Goal: Find specific page/section: Find specific page/section

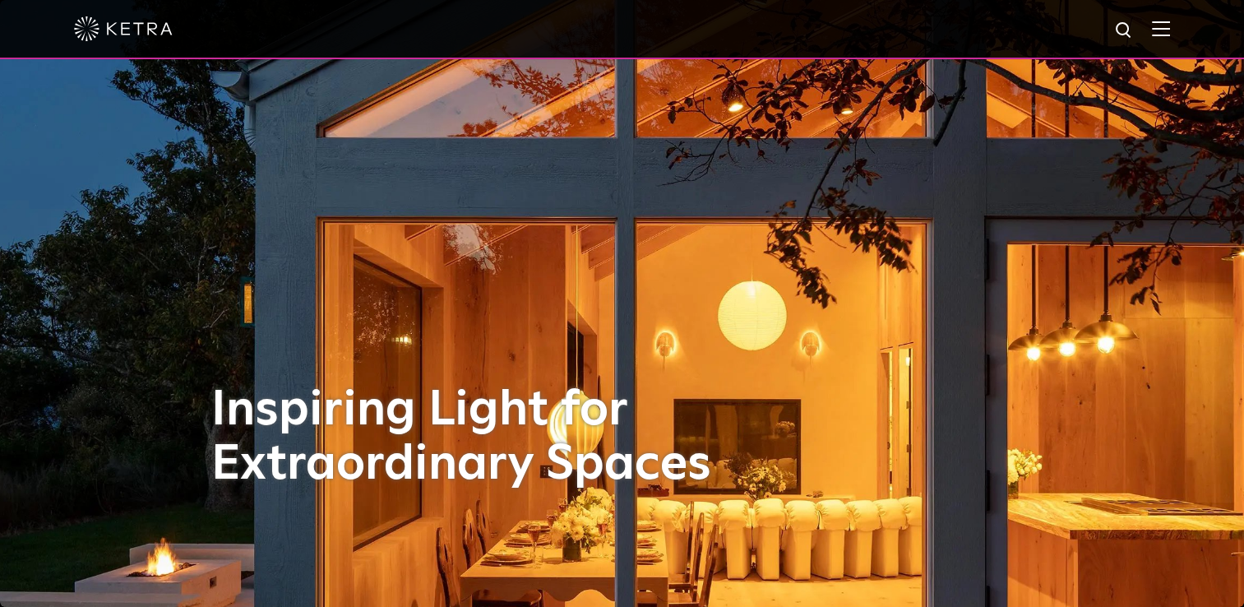
click at [1134, 32] on img at bounding box center [1124, 31] width 21 height 21
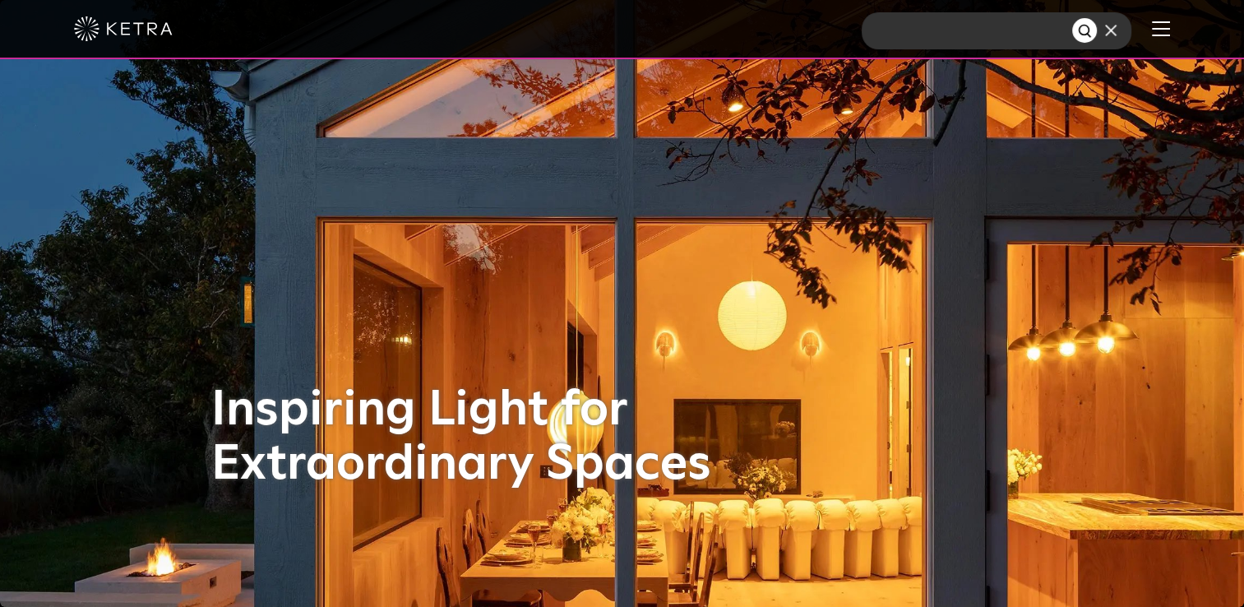
click at [1167, 31] on img at bounding box center [1161, 29] width 18 height 16
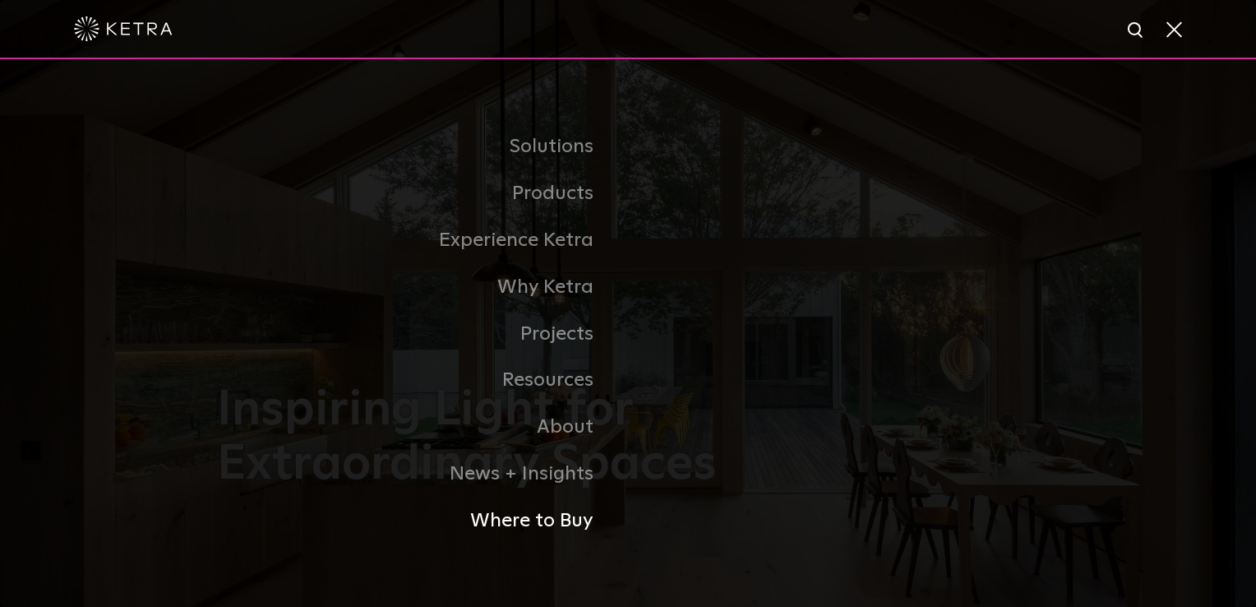
click at [539, 529] on link "Where to Buy" at bounding box center [422, 520] width 411 height 47
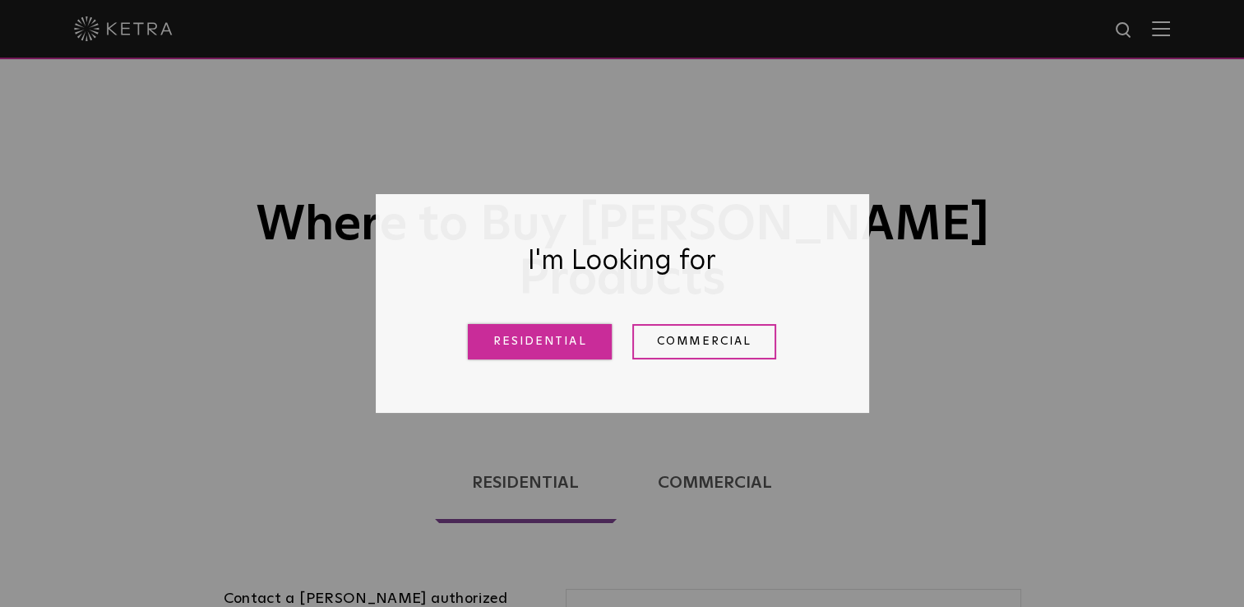
click at [548, 345] on link "Residential" at bounding box center [540, 341] width 144 height 35
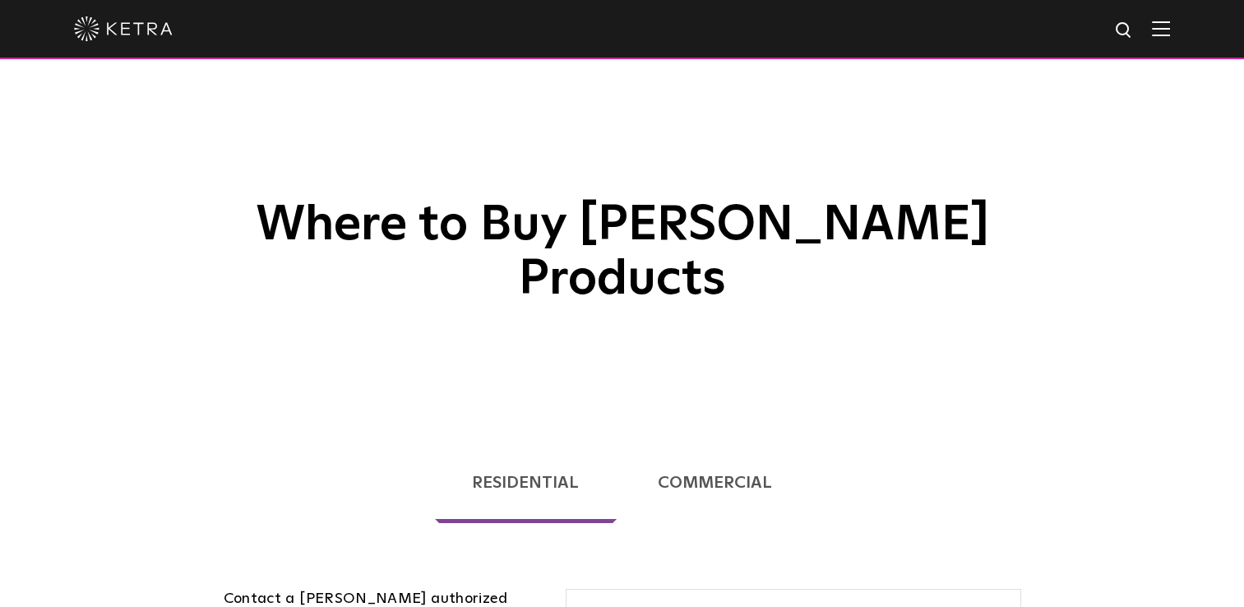
scroll to position [419, 0]
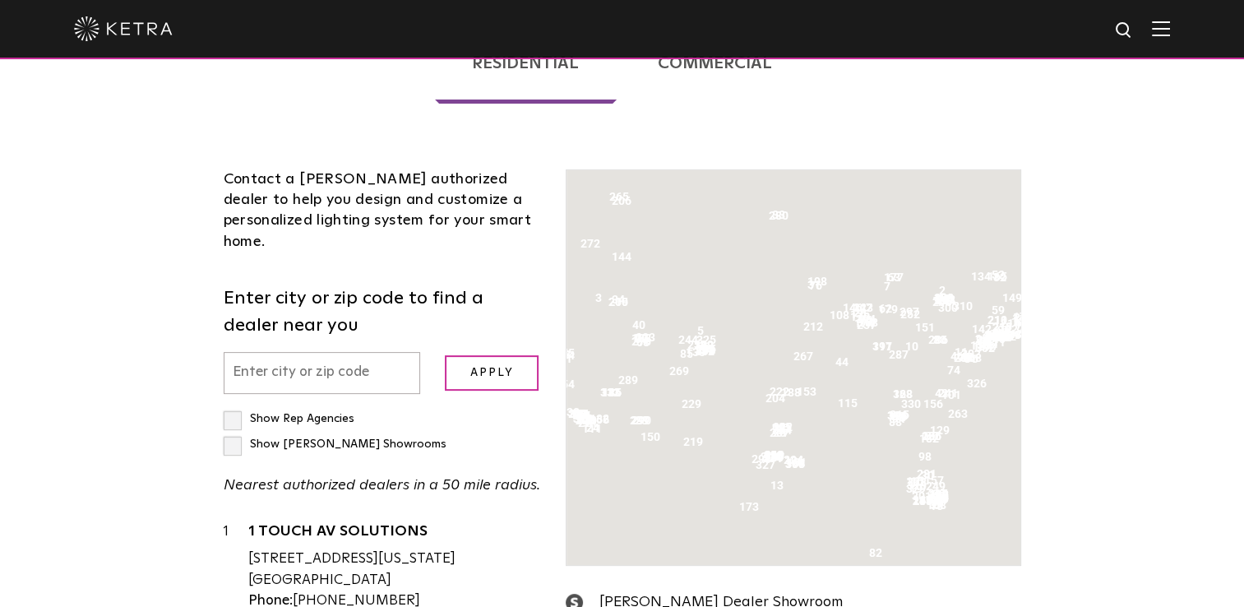
click at [305, 352] on input "text" at bounding box center [322, 373] width 197 height 42
type input "33139"
click at [445, 355] on input "Apply" at bounding box center [492, 372] width 94 height 35
drag, startPoint x: 487, startPoint y: 302, endPoint x: 476, endPoint y: 321, distance: 21.7
click at [486, 355] on input "Apply" at bounding box center [492, 372] width 94 height 35
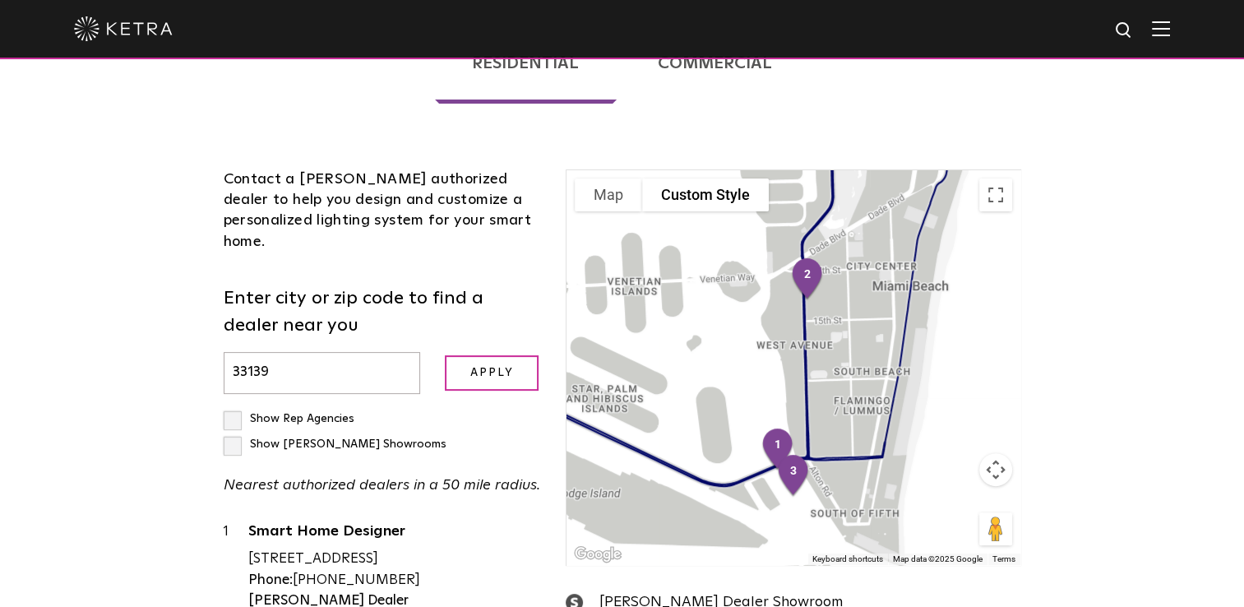
scroll to position [584, 0]
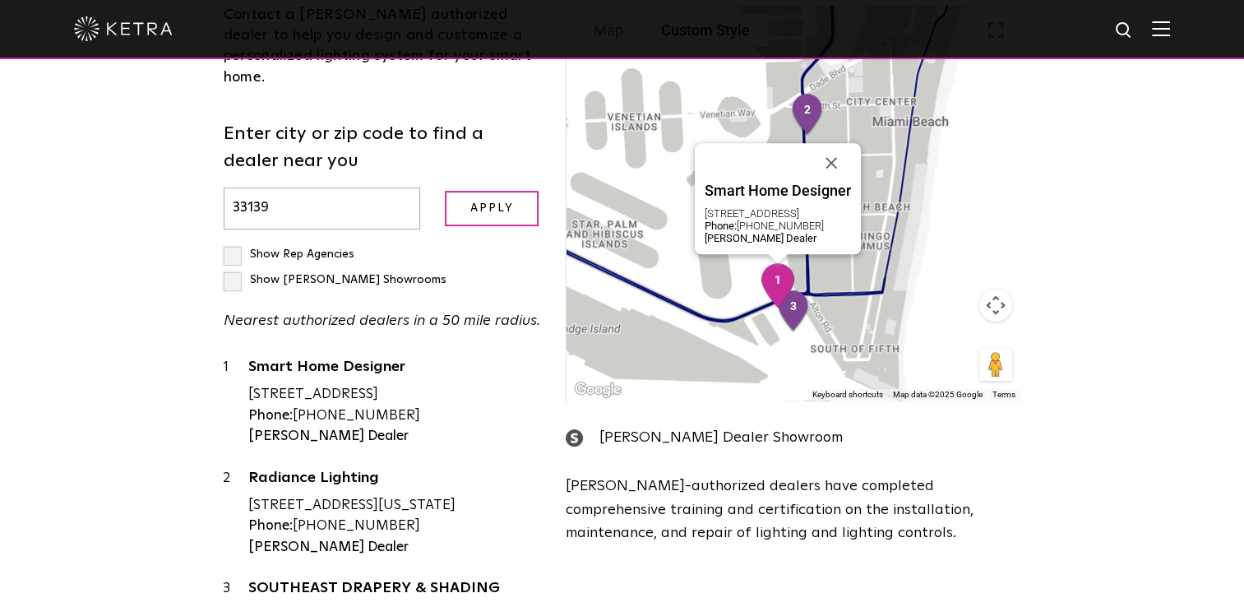
click at [778, 256] on img "1" at bounding box center [778, 285] width 48 height 58
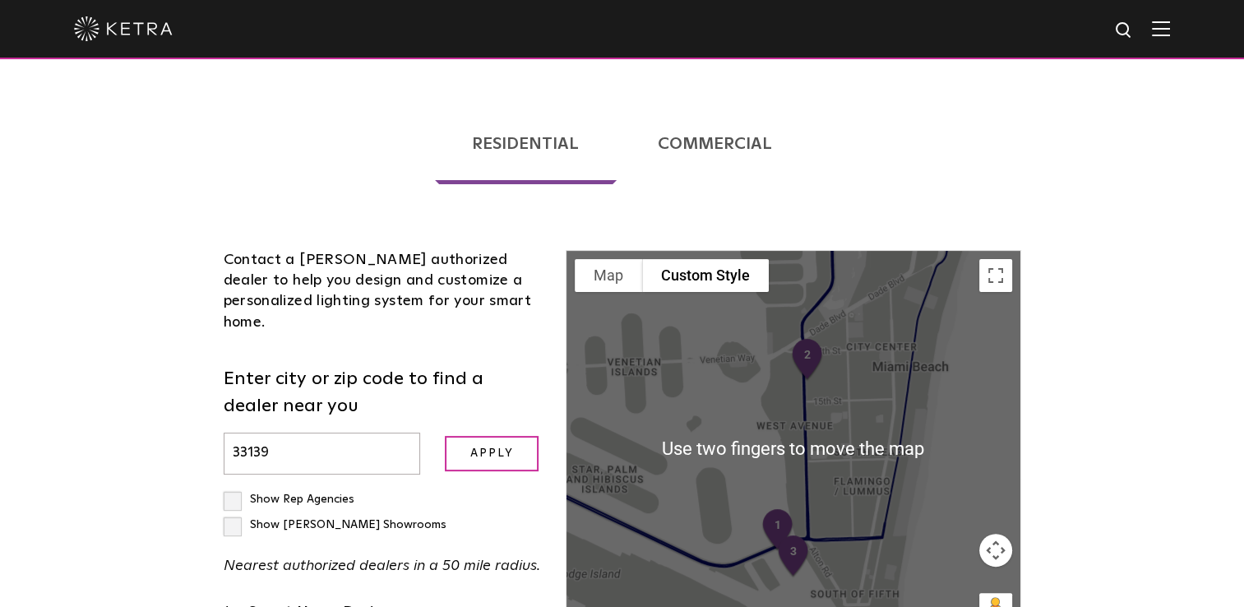
scroll to position [421, 0]
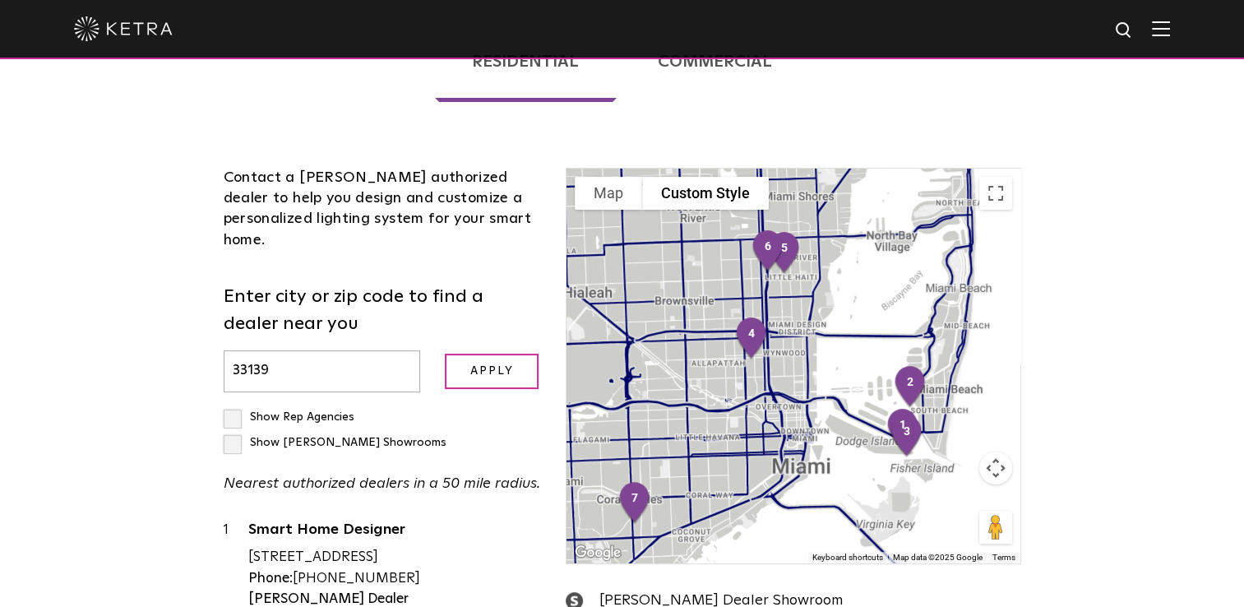
click at [759, 310] on img "4" at bounding box center [751, 339] width 48 height 58
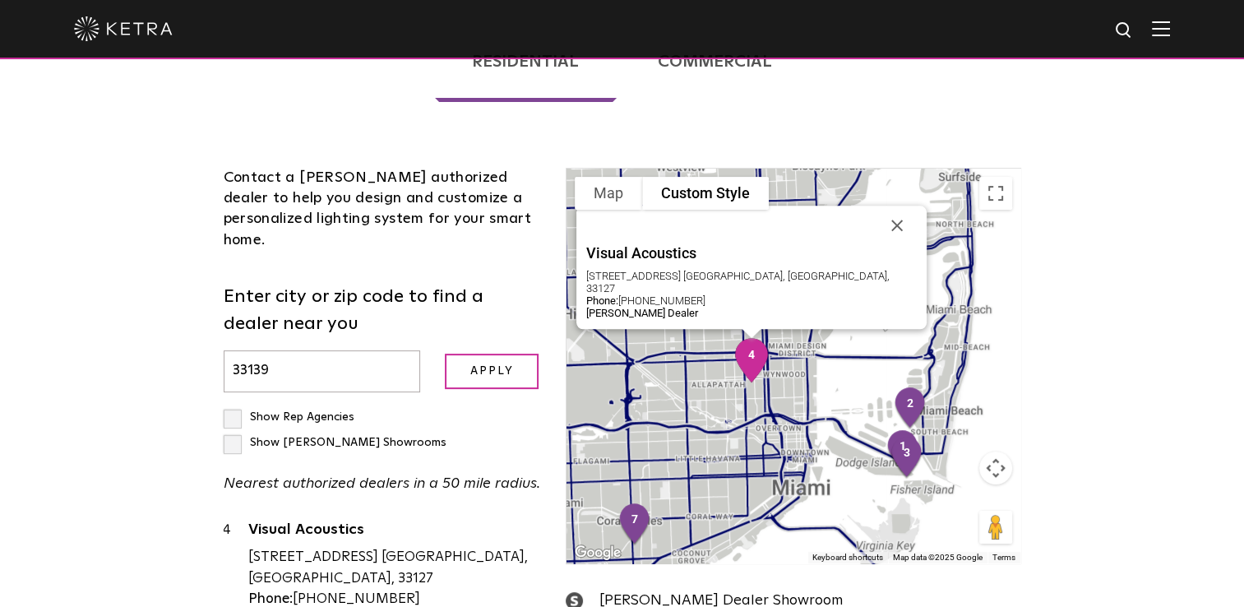
click at [641, 496] on img "7" at bounding box center [635, 525] width 48 height 58
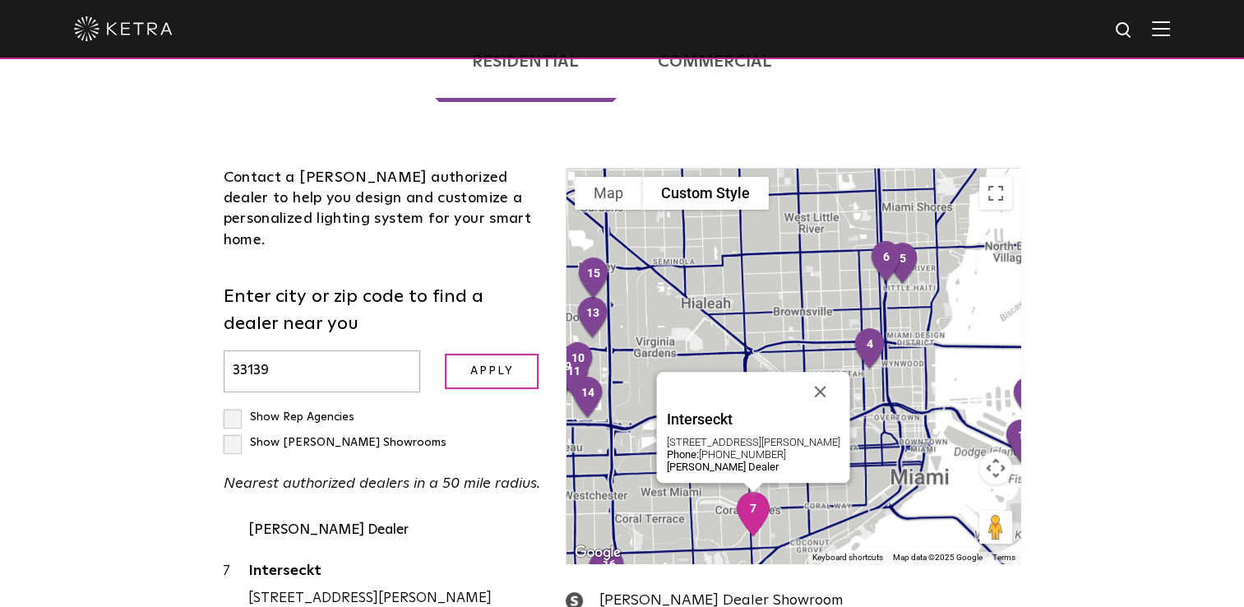
click at [888, 233] on img "6" at bounding box center [886, 262] width 48 height 58
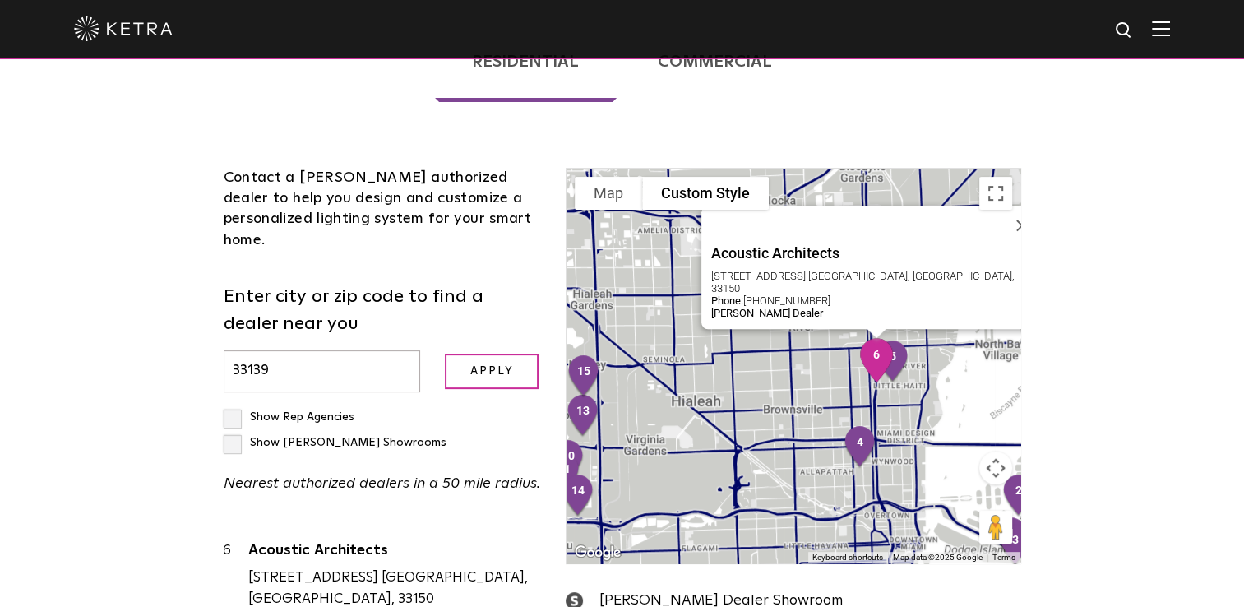
click at [904, 333] on img "5" at bounding box center [893, 362] width 48 height 58
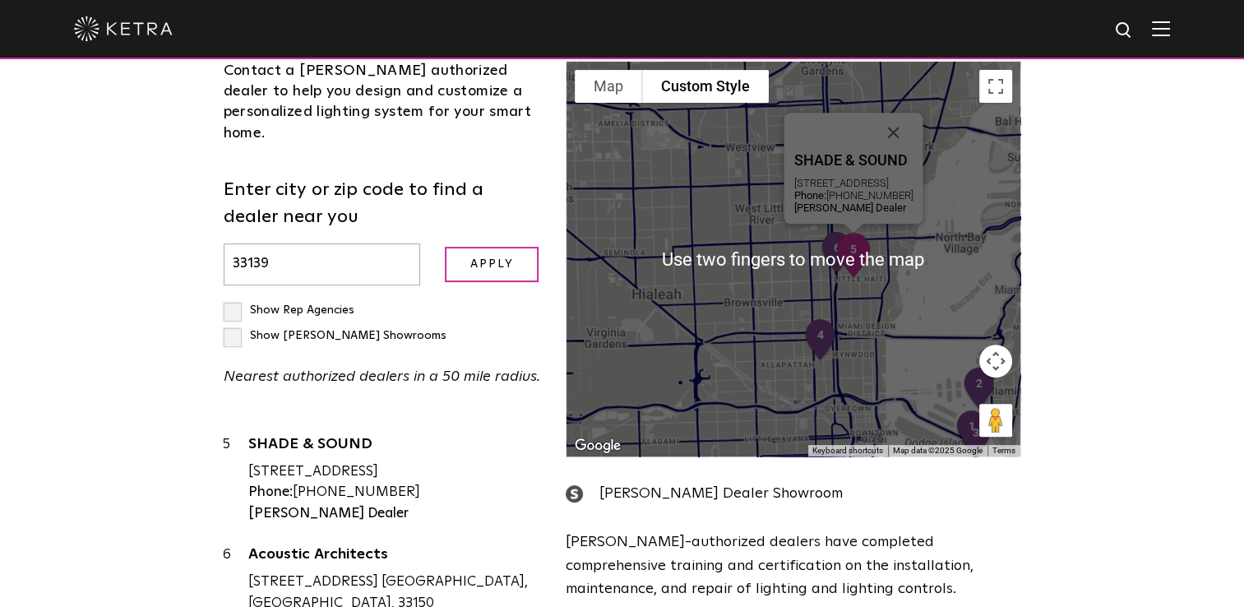
scroll to position [523, 0]
